Goal: Task Accomplishment & Management: Use online tool/utility

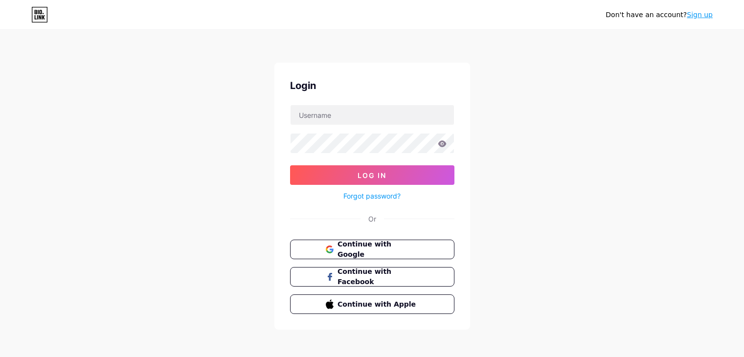
scroll to position [2, 0]
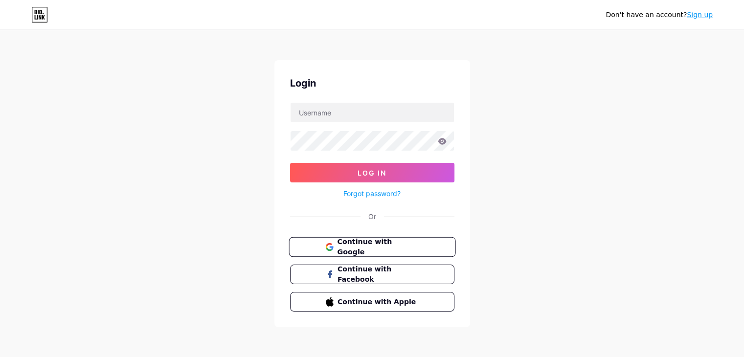
click at [336, 239] on button "Continue with Google" at bounding box center [372, 247] width 167 height 20
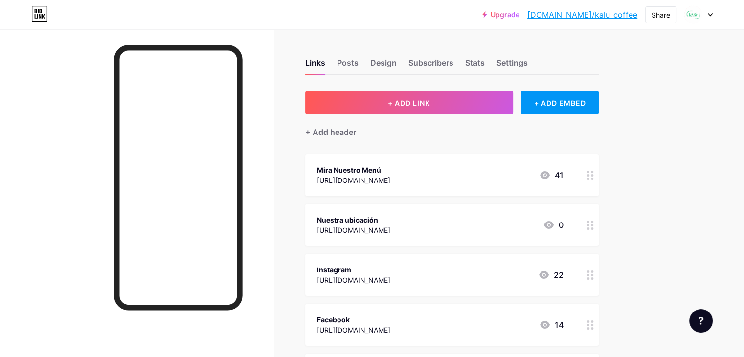
click at [390, 175] on div "[URL][DOMAIN_NAME]" at bounding box center [353, 180] width 73 height 10
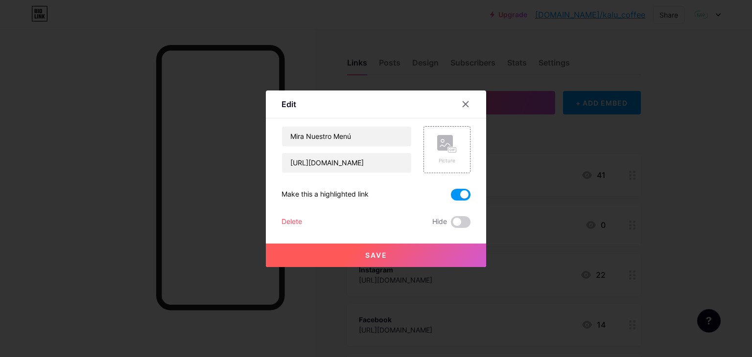
click at [549, 175] on div at bounding box center [376, 178] width 752 height 357
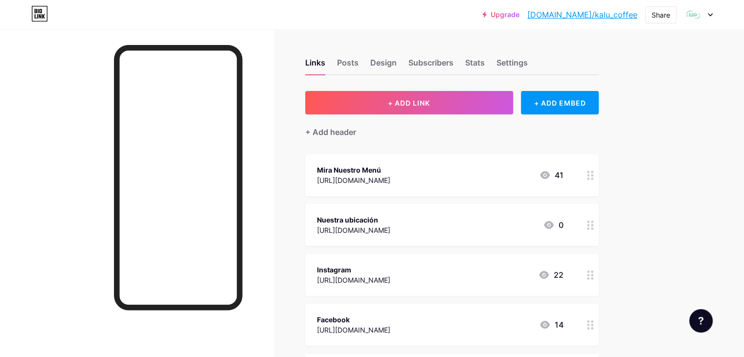
click at [390, 175] on div "[URL][DOMAIN_NAME]" at bounding box center [353, 180] width 73 height 10
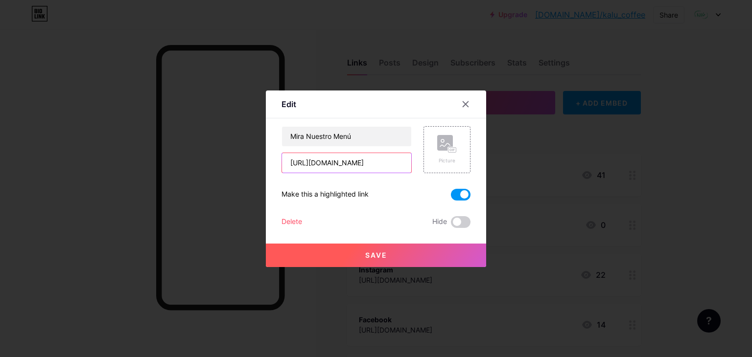
click at [390, 163] on input "[URL][DOMAIN_NAME]" at bounding box center [346, 163] width 129 height 20
click at [390, 163] on input "https://drive.google.com/file/d/1NPKCudyorcTLoGNi5zg4U64JH8YzFPZw/view?usp=shar…" at bounding box center [346, 163] width 129 height 20
paste input "kQLq_wGibzz3kfo8bDE-xfpzLmp_4YJg/view?usp=drive_link"
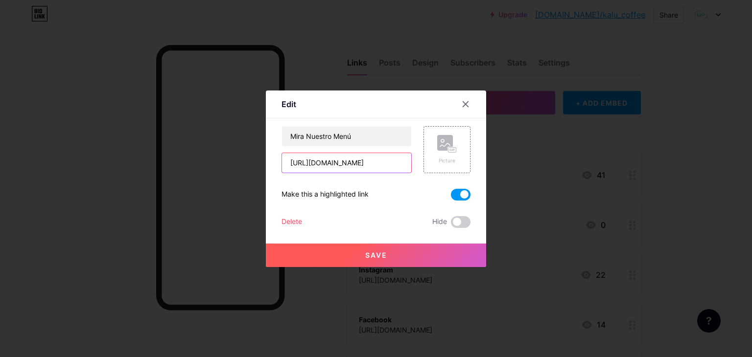
type input "https://drive.google.com/file/d/1kQLq_wGibzz3kfo8bDE-xfpzLmp_4YJg/view?usp=driv…"
click at [431, 255] on button "Save" at bounding box center [376, 255] width 220 height 23
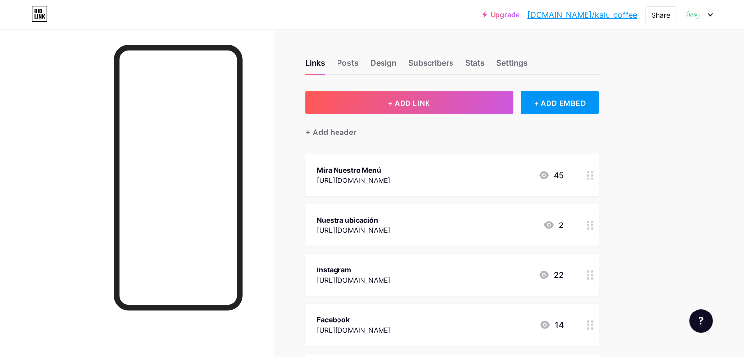
click at [390, 177] on div "https://drive.google.com/file/d/1kQLq_wGibzz3kfo8bDE-xfpzLmp_4YJg/view?usp=driv…" at bounding box center [353, 180] width 73 height 10
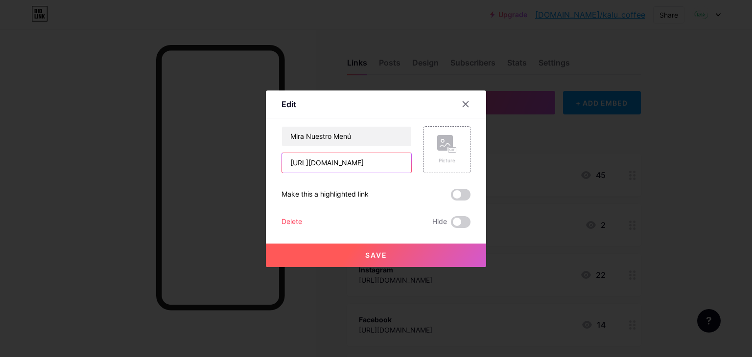
click at [407, 158] on input "https://drive.google.com/file/d/1kQLq_wGibzz3kfo8bDE-xfpzLmp_4YJg/view?usp=driv…" at bounding box center [346, 163] width 129 height 20
paste input "https://drive.google.com/file/d/1kQLq_wGibzz3kfo8bDE-xfpzLmp_4YJg/view?usp=driv…"
type input "https://drive.google.com/file/d/1kQLq_wGibzz3kfo8bDE-xfpzLmp_4YJg/view?usp=driv…"
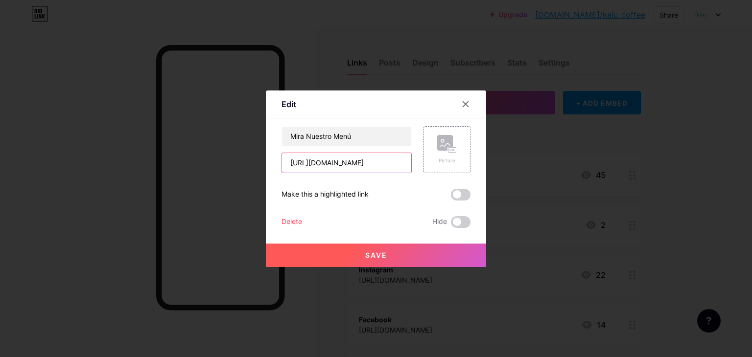
scroll to position [0, 184]
click at [390, 249] on button "Save" at bounding box center [376, 255] width 220 height 23
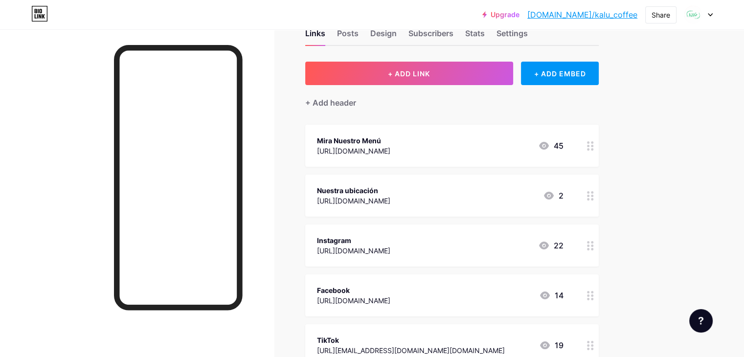
scroll to position [0, 0]
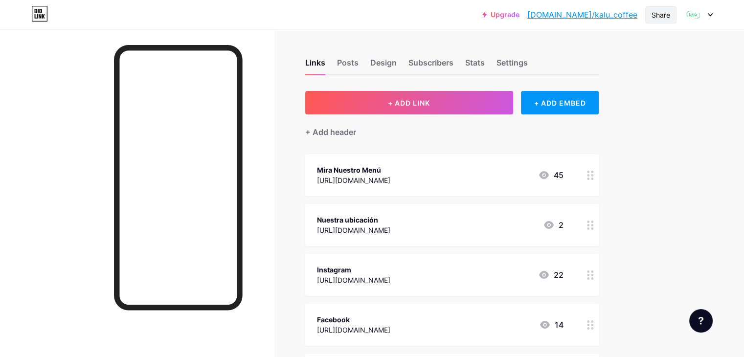
click at [656, 15] on div "Share" at bounding box center [661, 15] width 19 height 10
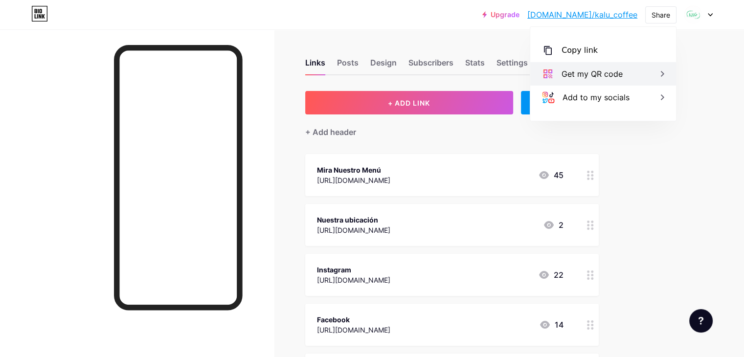
click at [663, 75] on icon at bounding box center [663, 74] width 12 height 12
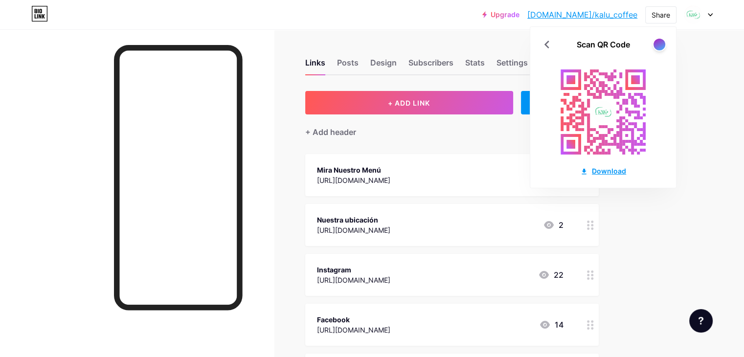
click at [600, 175] on div "Download" at bounding box center [603, 171] width 46 height 10
click at [686, 79] on div "Upgrade bio.link/kalu_c... bio.link/kalu_coffee Share Scan QR Code Download Swi…" at bounding box center [372, 269] width 744 height 539
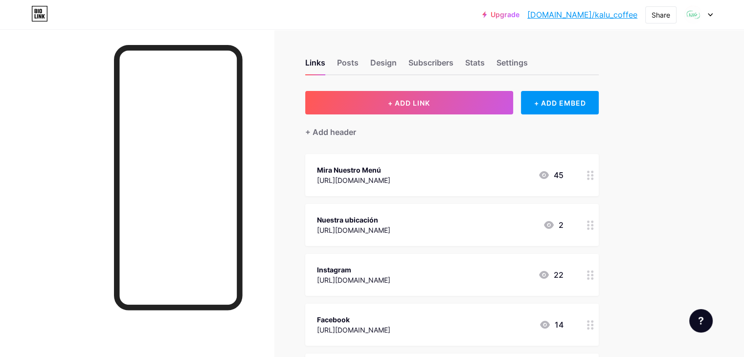
click at [390, 230] on div "https://share.google/gOjwQpCqKmrxHIOOl" at bounding box center [353, 230] width 73 height 10
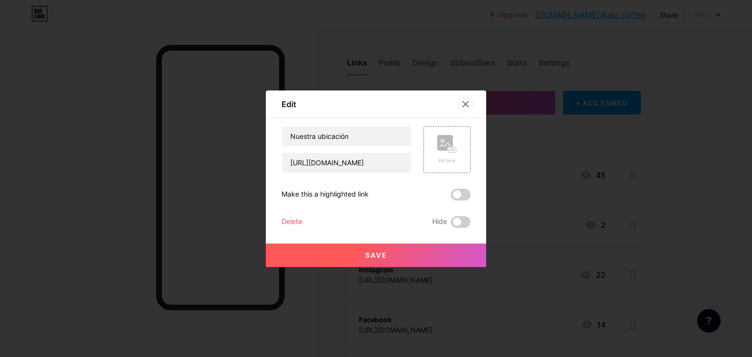
click at [466, 98] on div at bounding box center [465, 104] width 18 height 18
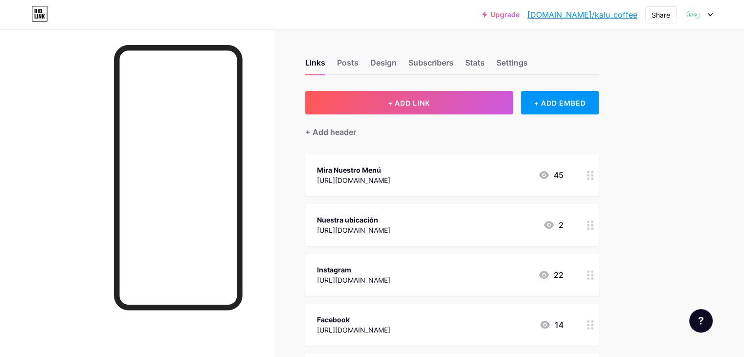
click at [399, 161] on div "Mira Nuestro Menú https://drive.google.com/file/d/1kQLq_wGibzz3kfo8bDE-xfpzLmp_…" at bounding box center [452, 175] width 294 height 42
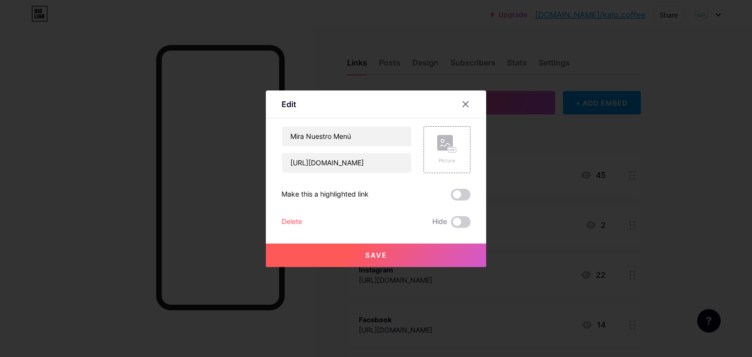
click at [454, 228] on div "Save" at bounding box center [376, 247] width 220 height 39
click at [461, 224] on span at bounding box center [461, 222] width 20 height 12
click at [451, 225] on input "checkbox" at bounding box center [451, 225] width 0 height 0
click at [460, 224] on span at bounding box center [461, 222] width 20 height 12
click at [451, 225] on input "checkbox" at bounding box center [451, 225] width 0 height 0
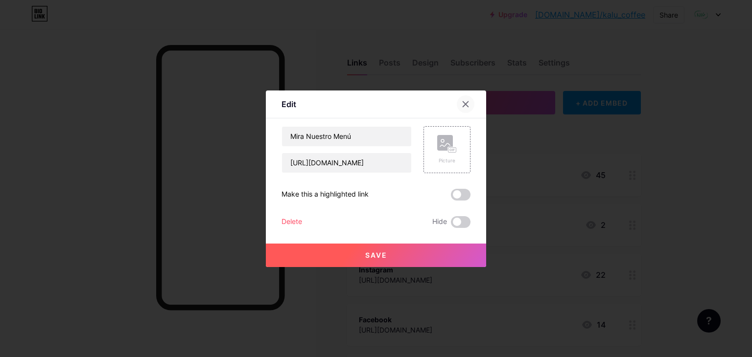
click at [470, 101] on div at bounding box center [465, 104] width 18 height 18
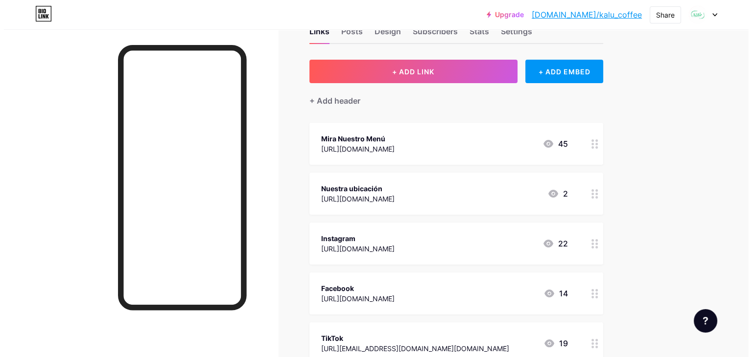
scroll to position [49, 0]
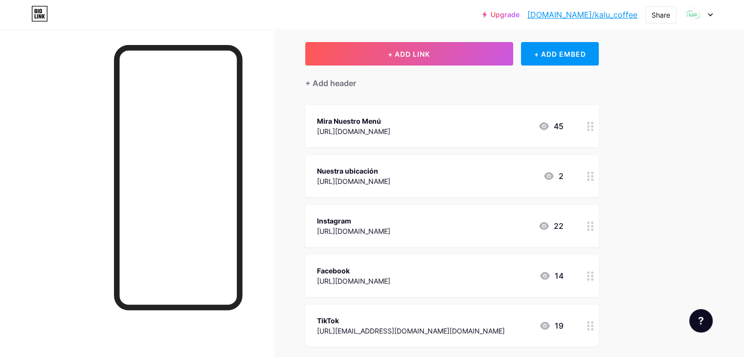
click at [550, 127] on icon at bounding box center [544, 126] width 12 height 12
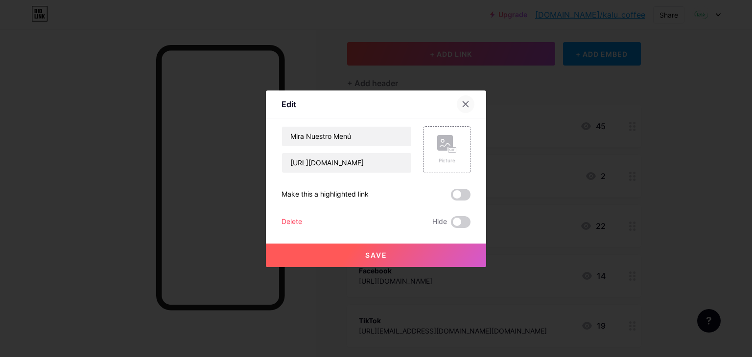
click at [466, 100] on icon at bounding box center [465, 104] width 8 height 8
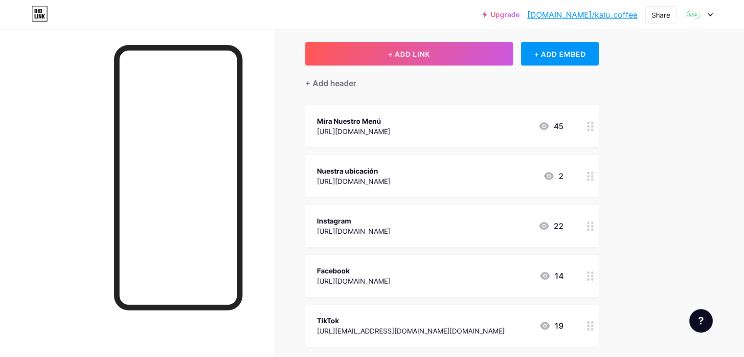
click at [555, 170] on icon at bounding box center [549, 176] width 12 height 12
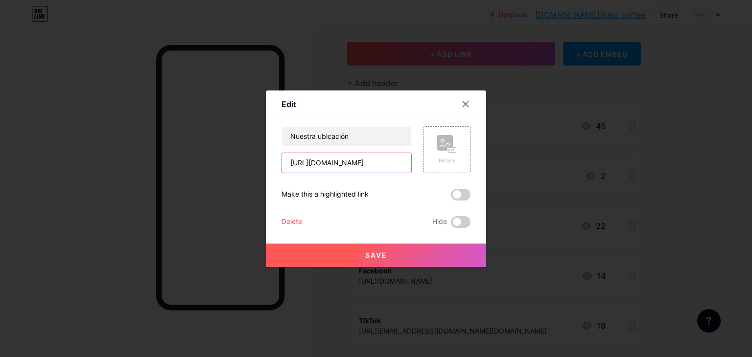
click at [391, 167] on input "https://share.google/gOjwQpCqKmrxHIOOl" at bounding box center [346, 163] width 129 height 20
click at [391, 166] on input "https://share.google/gOjwQpCqKmrxHIOOl" at bounding box center [346, 163] width 129 height 20
click at [459, 100] on div at bounding box center [465, 104] width 18 height 18
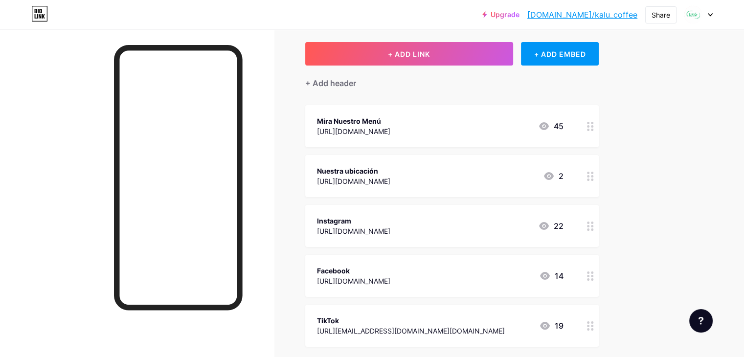
click at [390, 219] on div "Instagram" at bounding box center [353, 221] width 73 height 10
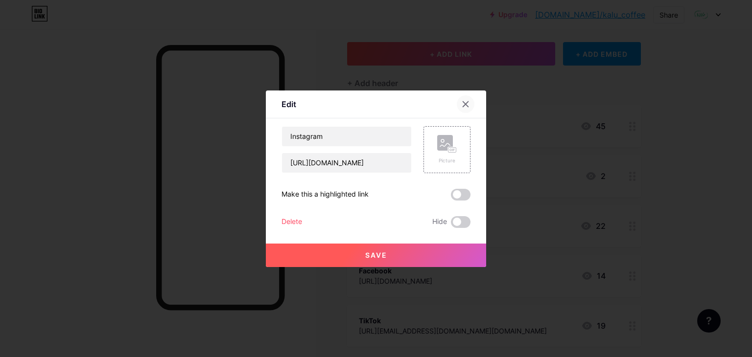
click at [468, 100] on icon at bounding box center [465, 104] width 8 height 8
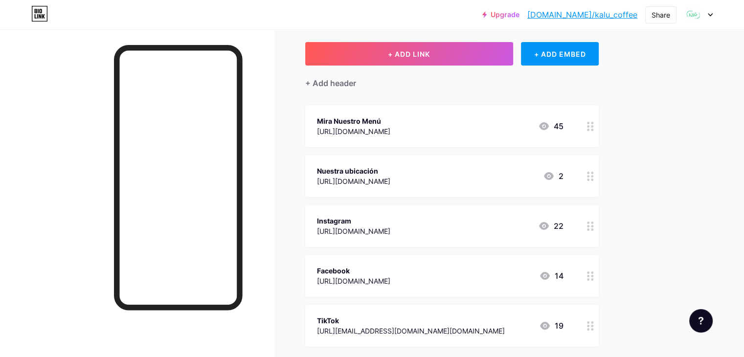
click at [390, 116] on div "Mira Nuestro Menú" at bounding box center [353, 121] width 73 height 10
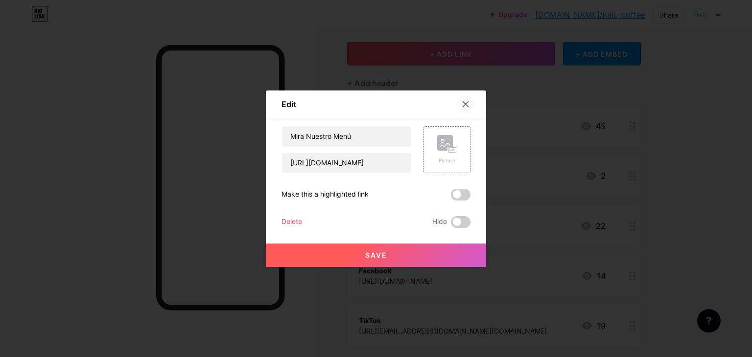
click at [463, 106] on icon at bounding box center [465, 103] width 5 height 5
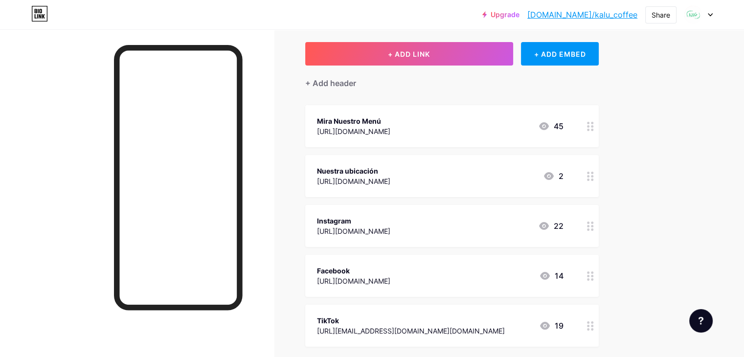
click at [549, 127] on icon at bounding box center [544, 126] width 10 height 8
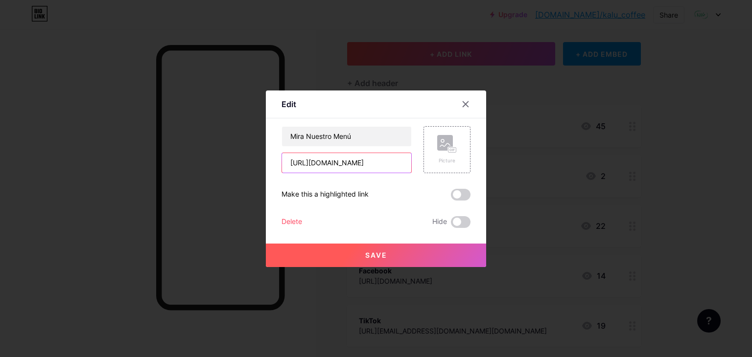
click at [335, 163] on input "https://drive.google.com/file/d/1kQLq_wGibzz3kfo8bDE-xfpzLmp_4YJg/view?usp=driv…" at bounding box center [346, 163] width 129 height 20
paste input "sharing"
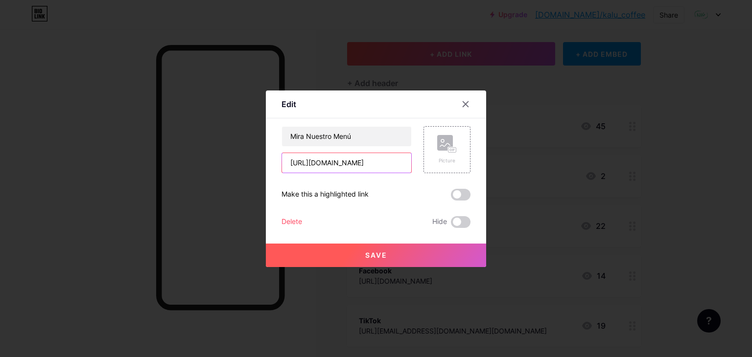
scroll to position [0, 178]
type input "https://drive.google.com/file/d/1kQLq_wGibzz3kfo8bDE-xfpzLmp_4YJg/view?usp=shar…"
click at [376, 252] on span "Save" at bounding box center [376, 255] width 22 height 8
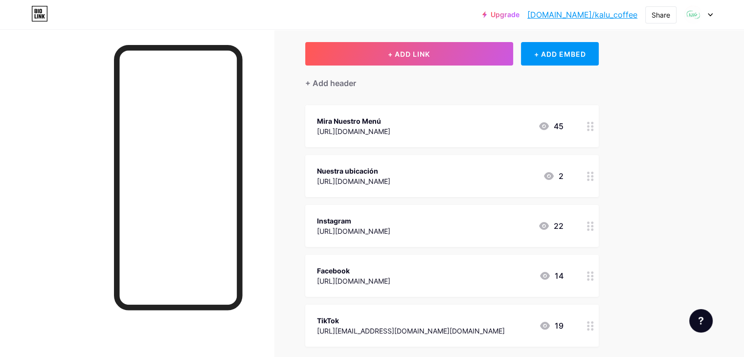
click at [707, 16] on div at bounding box center [698, 15] width 28 height 18
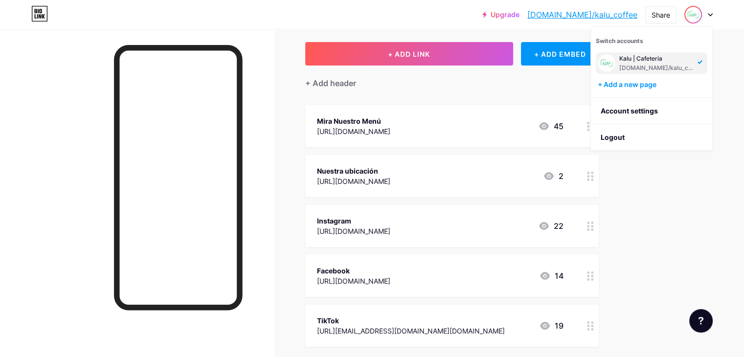
click at [743, 77] on div "Upgrade bio.link/kalu_c... bio.link/kalu_coffee Share Switch accounts Kalu | Ca…" at bounding box center [372, 220] width 744 height 539
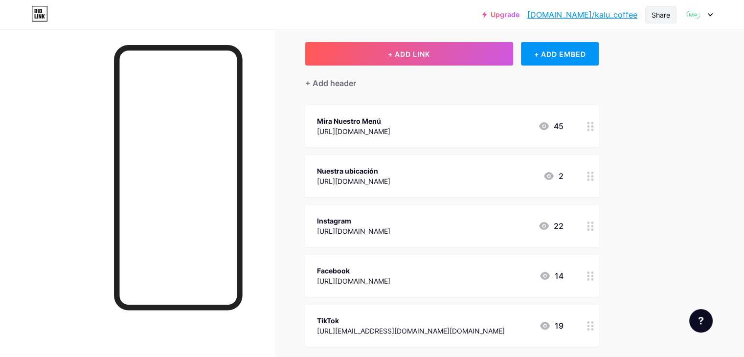
click at [667, 21] on div "Share" at bounding box center [660, 14] width 31 height 17
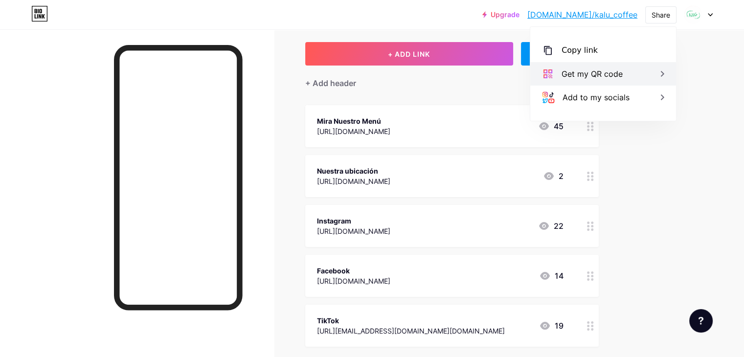
click at [658, 73] on icon at bounding box center [663, 74] width 12 height 12
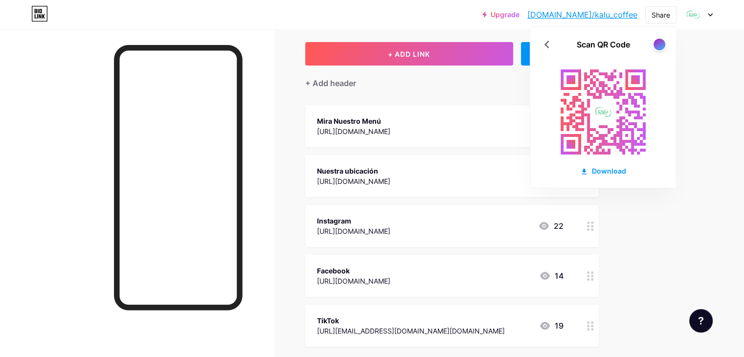
click at [458, 137] on div "Mira Nuestro Menú https://drive.google.com/file/d/1kQLq_wGibzz3kfo8bDE-xfpzLmp_…" at bounding box center [452, 126] width 294 height 42
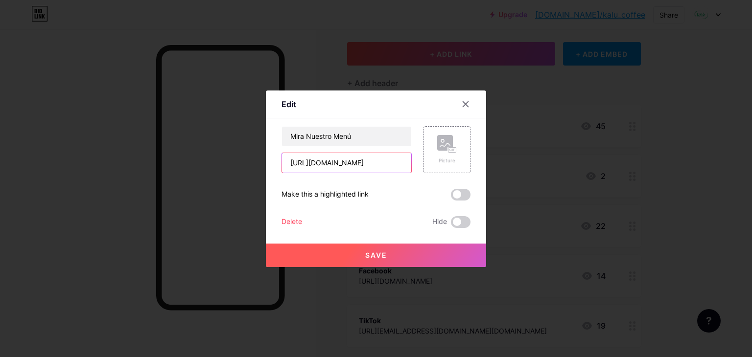
click at [356, 162] on input "https://drive.google.com/file/d/1kQLq_wGibzz3kfo8bDE-xfpzLmp_4YJg/view?usp=shar…" at bounding box center [346, 163] width 129 height 20
click at [356, 161] on input "https://drive.google.com/file/d/1kQLq_wGibzz3kfo8bDE-xfpzLmp_4YJg/view?usp=shar…" at bounding box center [346, 163] width 129 height 20
click at [385, 251] on span "Save" at bounding box center [376, 255] width 22 height 8
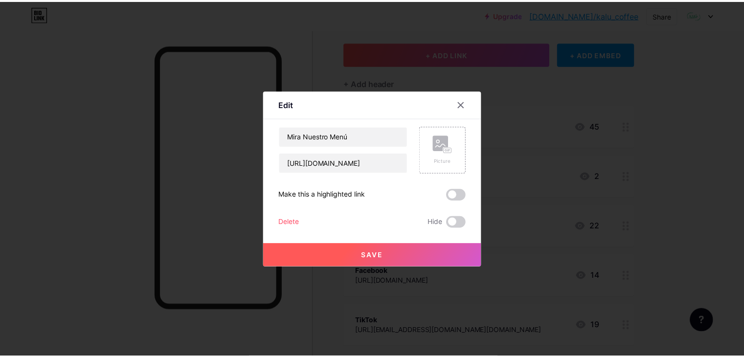
scroll to position [0, 0]
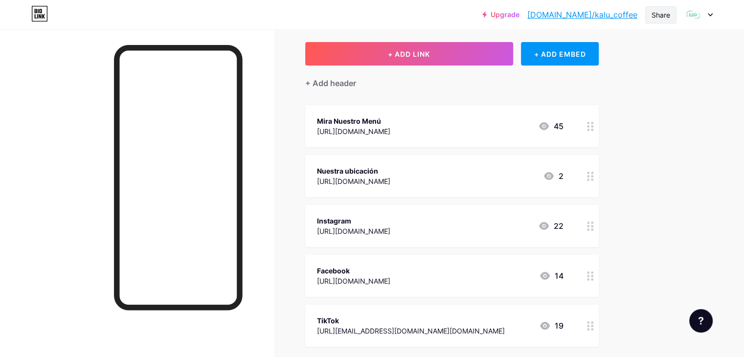
click at [660, 17] on div "Share" at bounding box center [661, 15] width 19 height 10
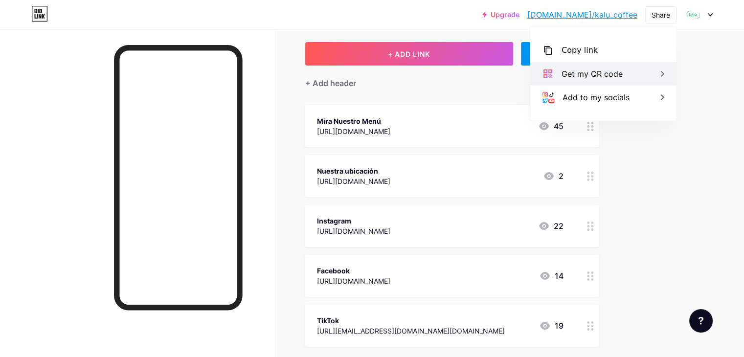
click at [659, 71] on icon at bounding box center [663, 74] width 12 height 12
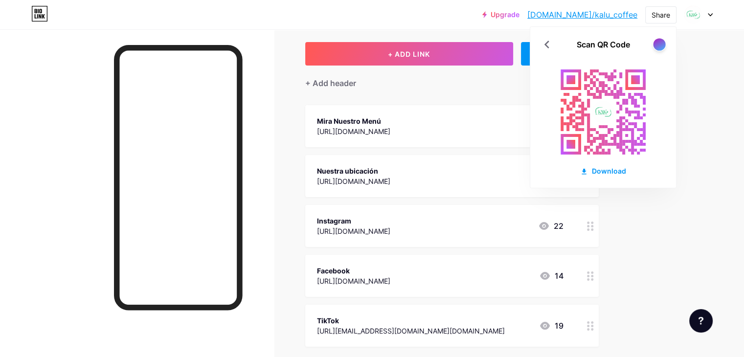
click at [658, 46] on div at bounding box center [659, 44] width 12 height 12
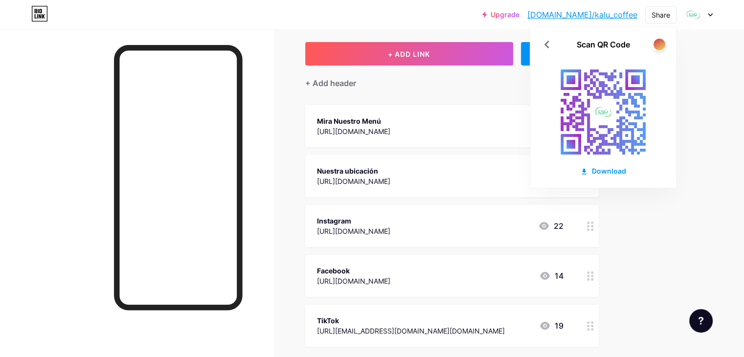
click at [656, 49] on div at bounding box center [660, 45] width 14 height 14
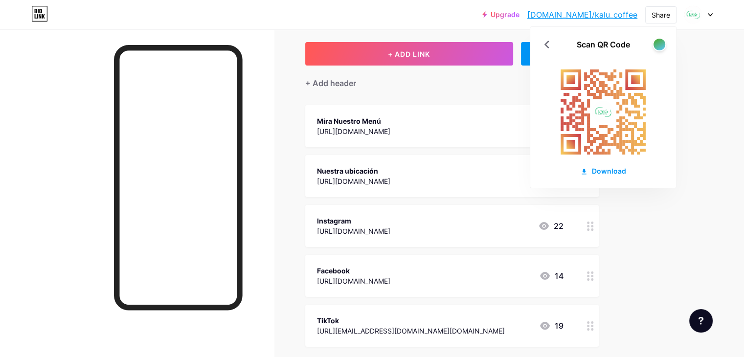
click at [656, 49] on div at bounding box center [660, 45] width 14 height 14
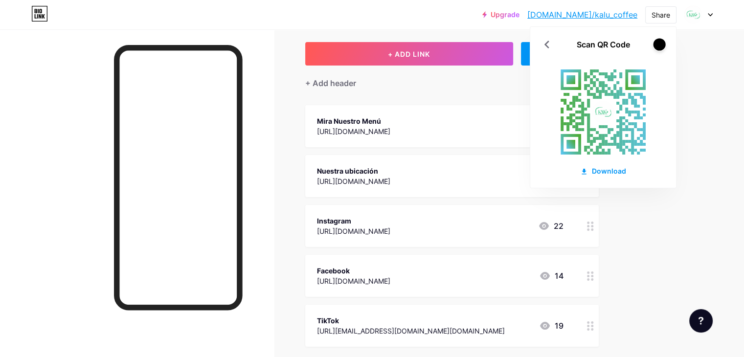
click at [660, 49] on div at bounding box center [659, 44] width 12 height 12
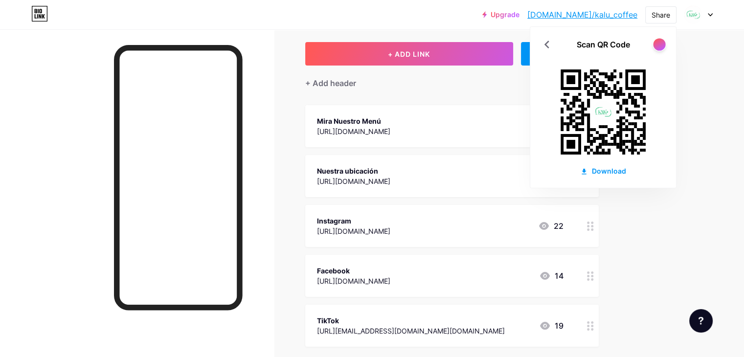
drag, startPoint x: 659, startPoint y: 47, endPoint x: 648, endPoint y: 48, distance: 10.8
click at [658, 47] on div at bounding box center [659, 44] width 12 height 12
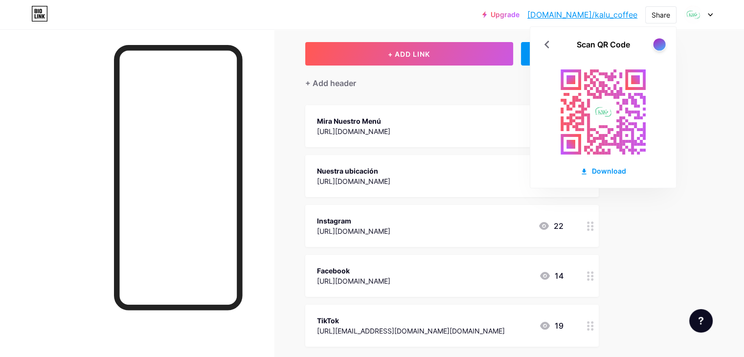
click at [657, 48] on div at bounding box center [659, 44] width 12 height 12
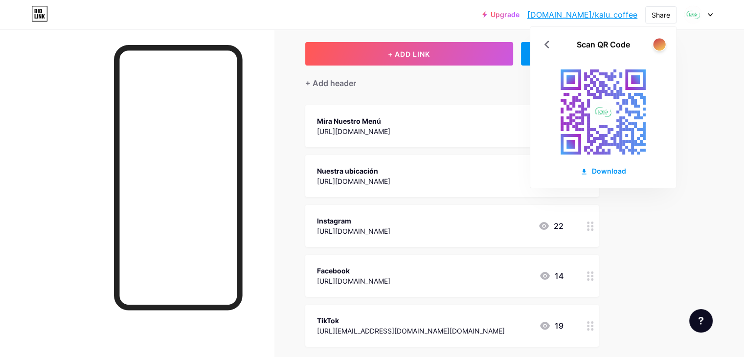
click at [657, 47] on div at bounding box center [659, 44] width 12 height 12
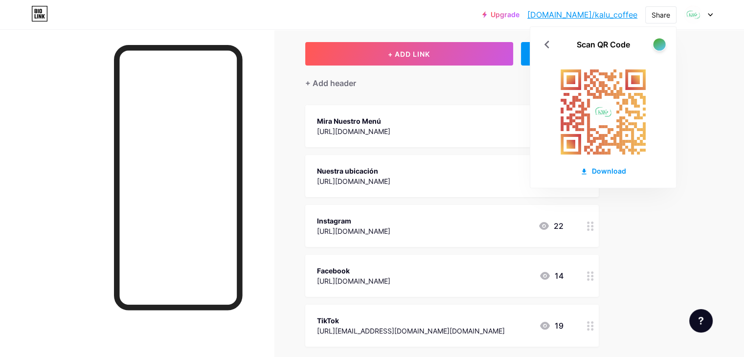
click at [659, 46] on div at bounding box center [659, 44] width 12 height 12
